Goal: Task Accomplishment & Management: Manage account settings

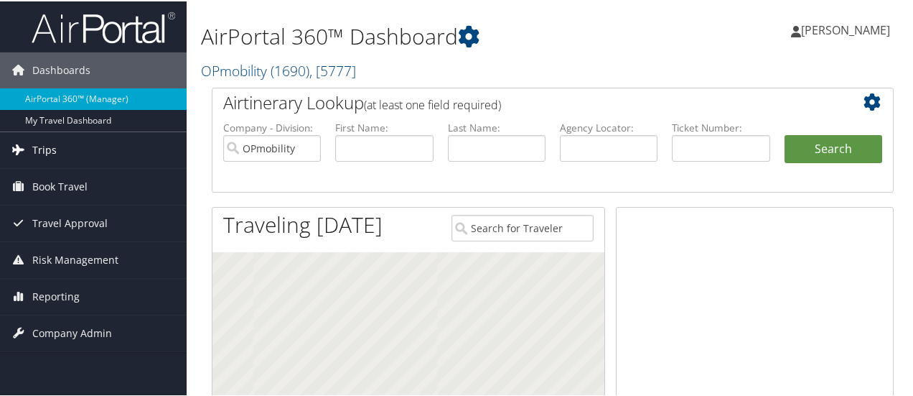
click at [32, 149] on span "Trips" at bounding box center [44, 149] width 24 height 36
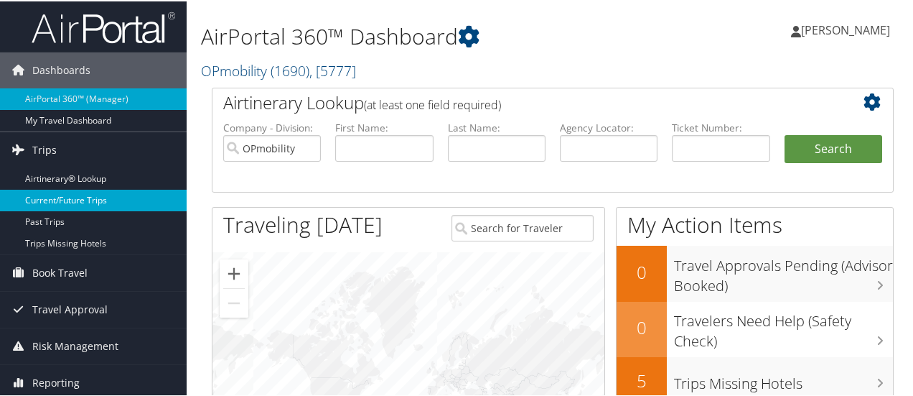
click at [55, 197] on link "Current/Future Trips" at bounding box center [93, 199] width 187 height 22
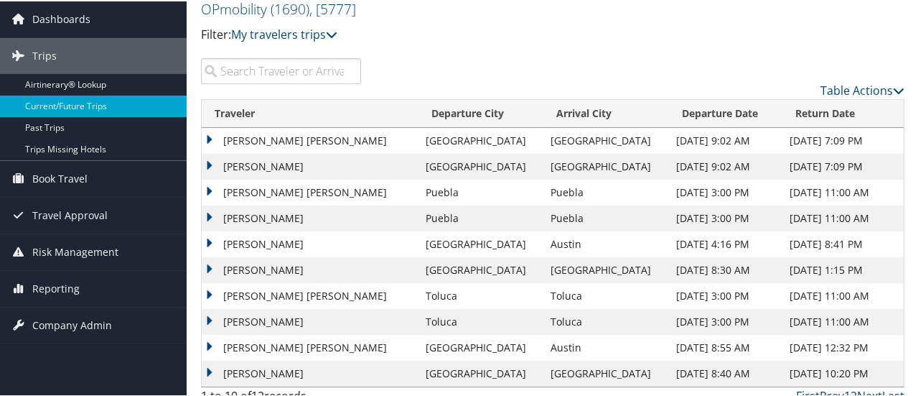
scroll to position [65, 0]
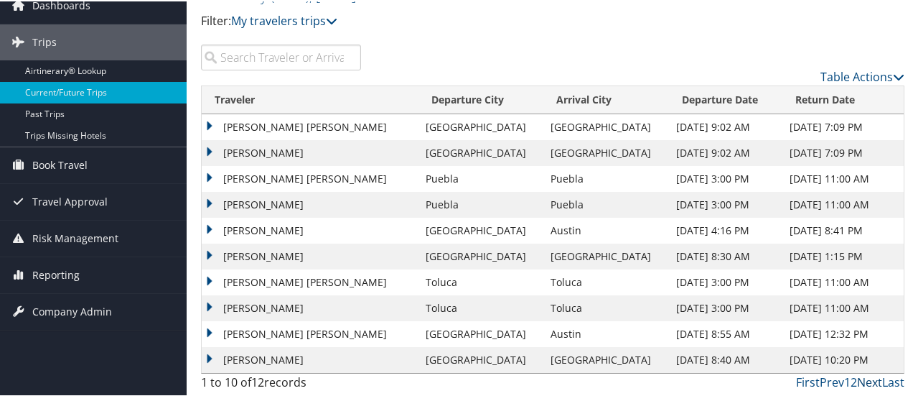
click at [861, 378] on link "Next" at bounding box center [869, 381] width 25 height 16
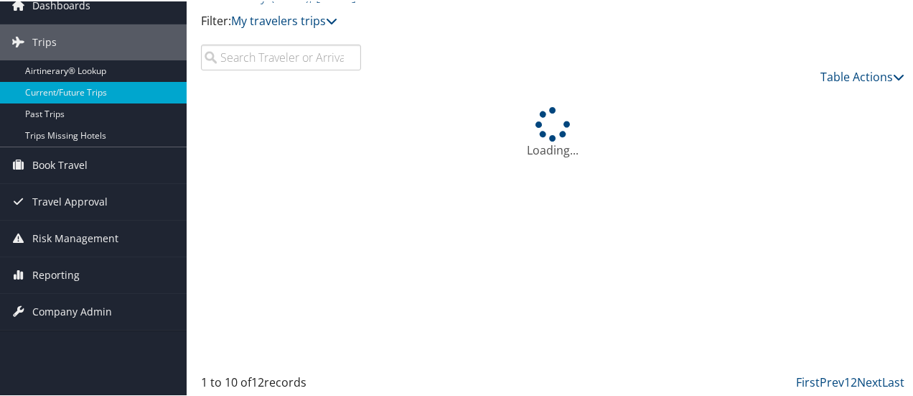
scroll to position [0, 0]
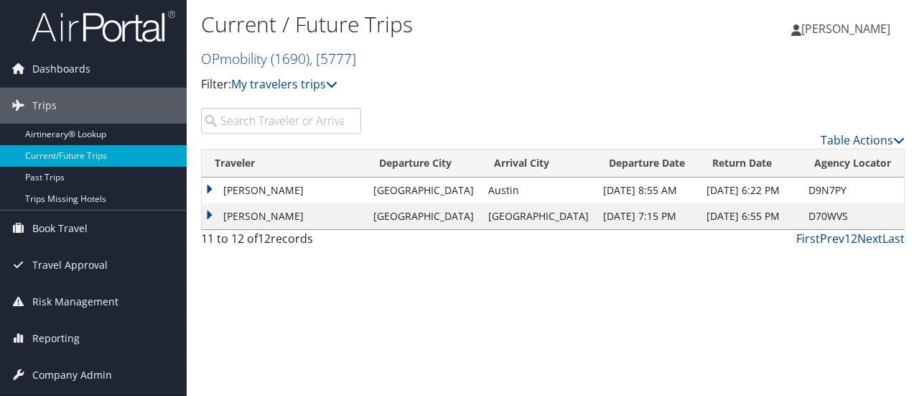
click at [823, 238] on link "Prev" at bounding box center [832, 238] width 24 height 16
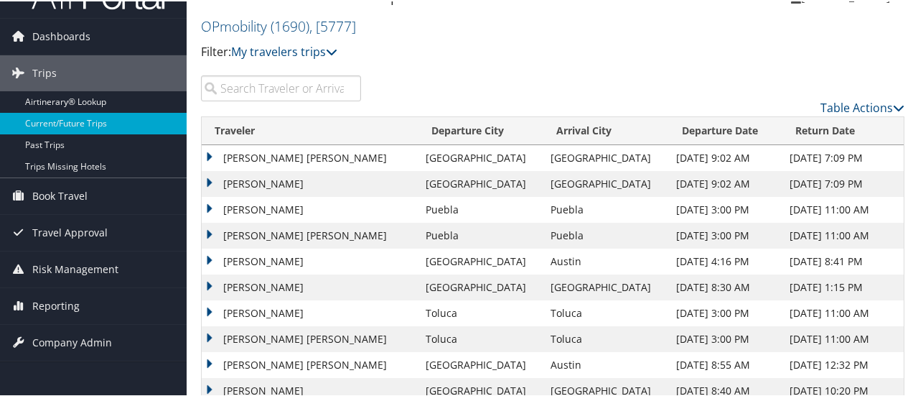
scroll to position [65, 0]
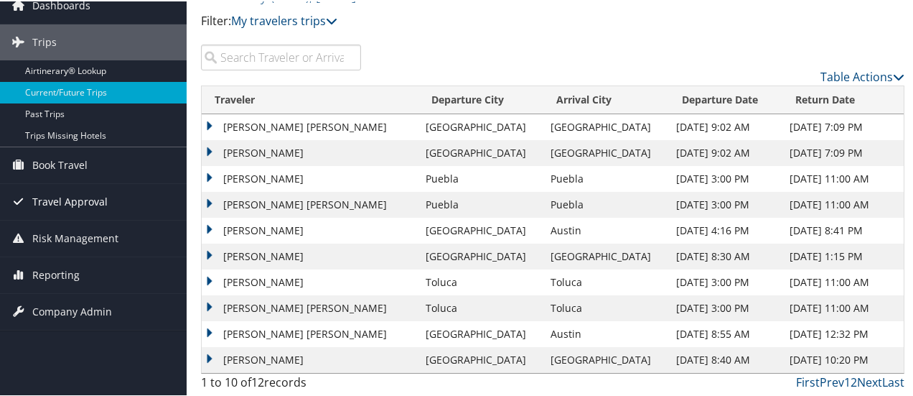
click at [63, 199] on span "Travel Approval" at bounding box center [69, 200] width 75 height 36
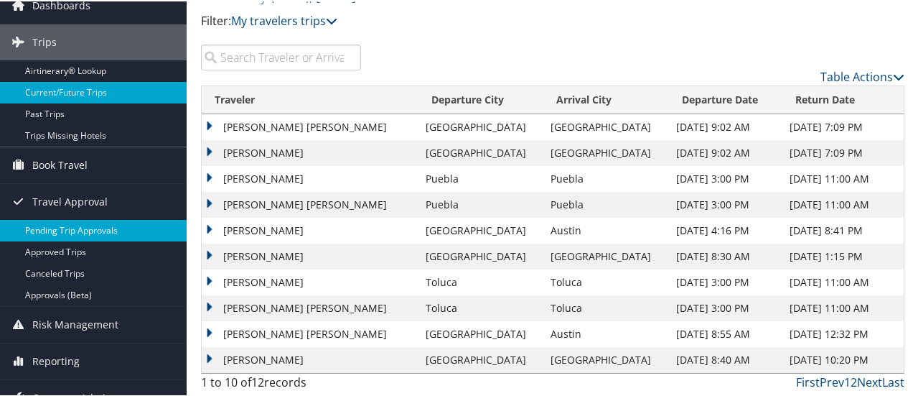
click at [62, 224] on link "Pending Trip Approvals" at bounding box center [93, 229] width 187 height 22
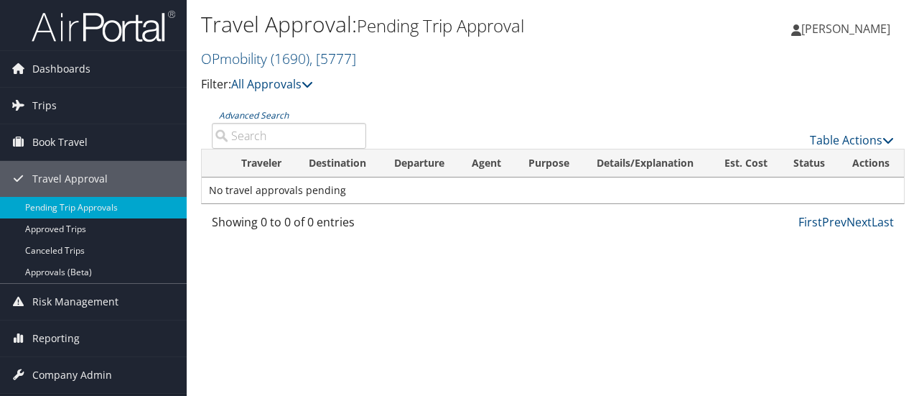
click at [850, 24] on span "[PERSON_NAME]" at bounding box center [845, 29] width 89 height 16
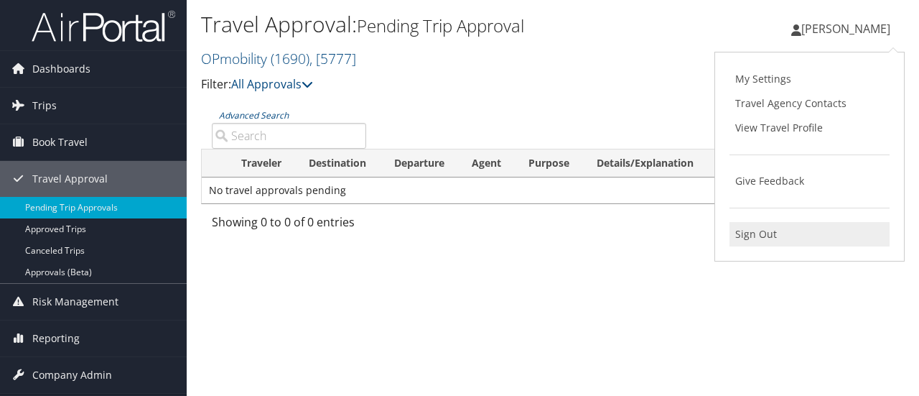
click at [757, 234] on link "Sign Out" at bounding box center [809, 234] width 160 height 24
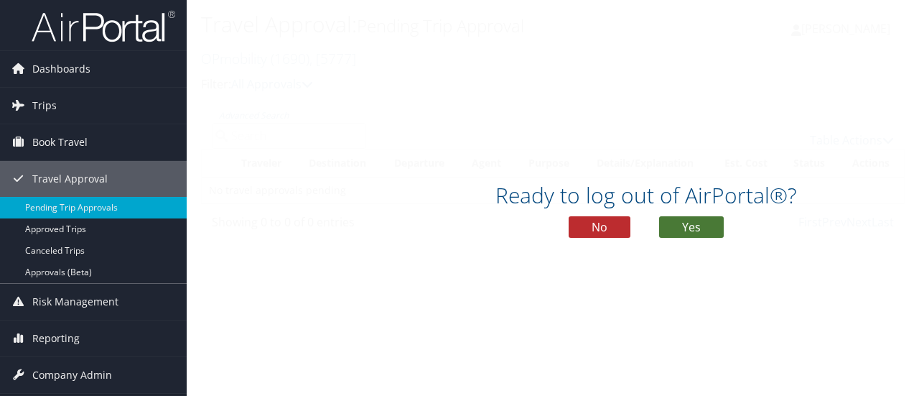
click at [696, 230] on button "Yes" at bounding box center [691, 227] width 65 height 22
